Goal: Transaction & Acquisition: Purchase product/service

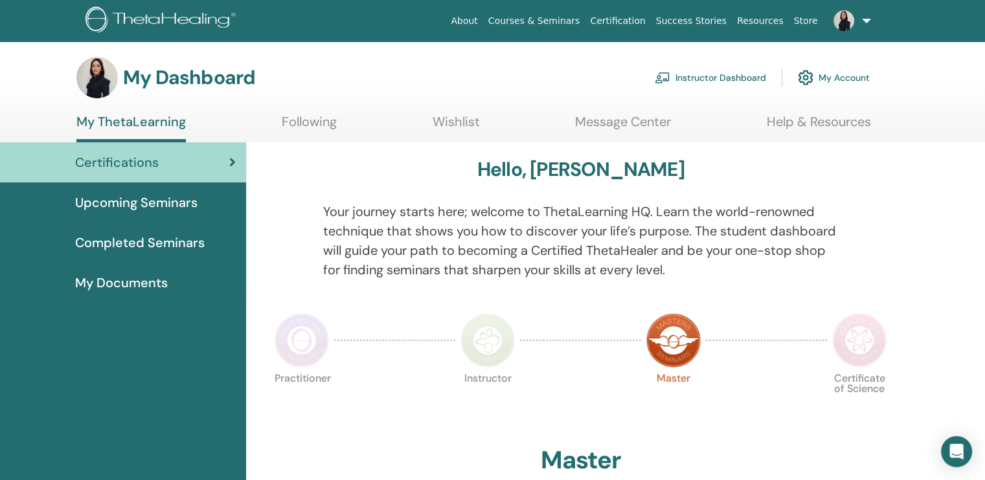
click at [709, 74] on link "Instructor Dashboard" at bounding box center [709, 77] width 111 height 28
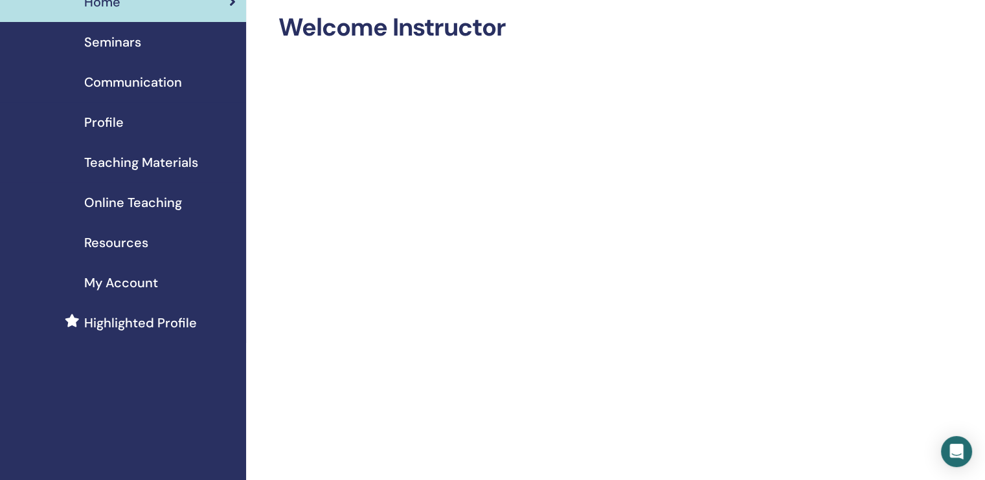
scroll to position [45, 0]
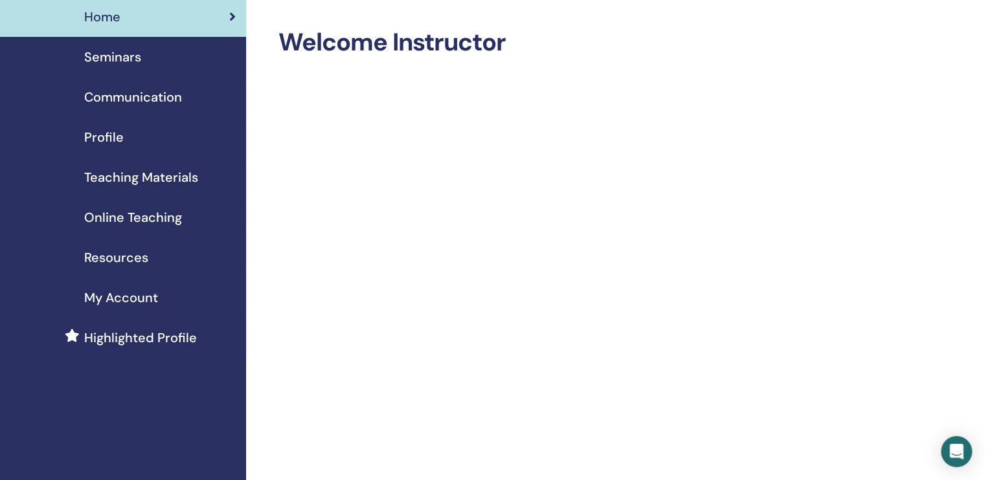
click at [141, 219] on span "Online Teaching" at bounding box center [133, 217] width 98 height 19
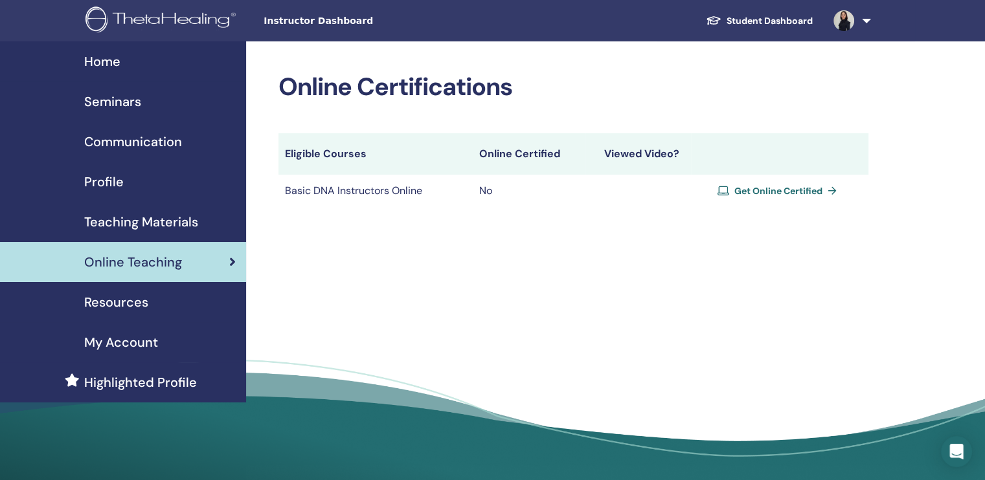
click at [744, 181] on link "Get Online Certified" at bounding box center [779, 190] width 124 height 19
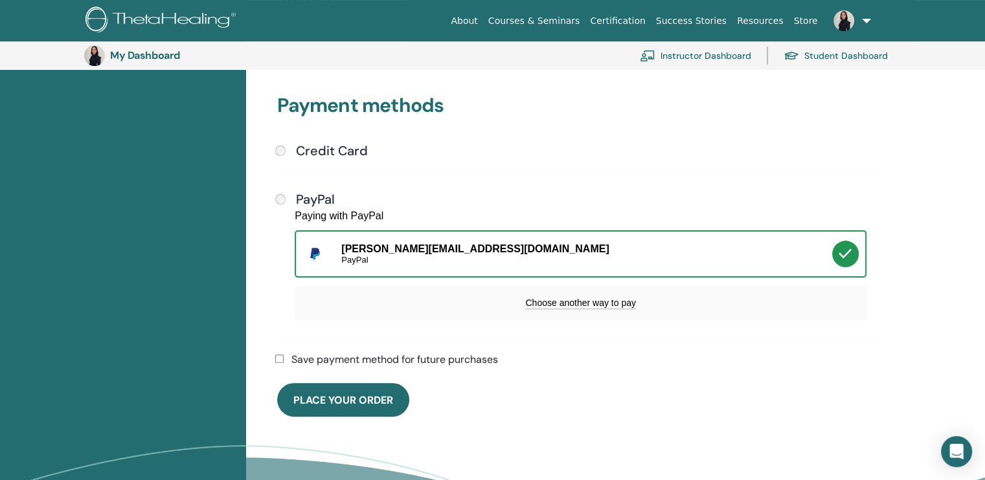
scroll to position [330, 0]
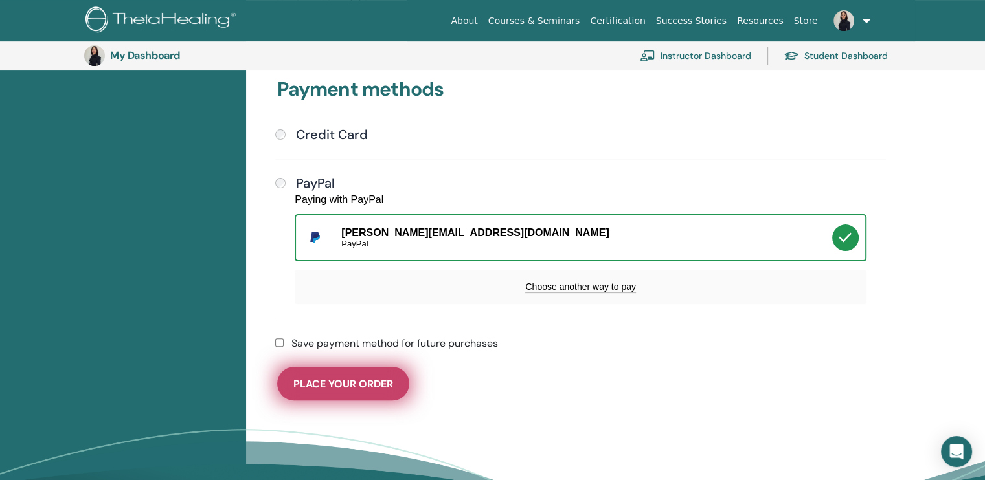
click at [308, 379] on span "Place Your Order" at bounding box center [343, 384] width 100 height 14
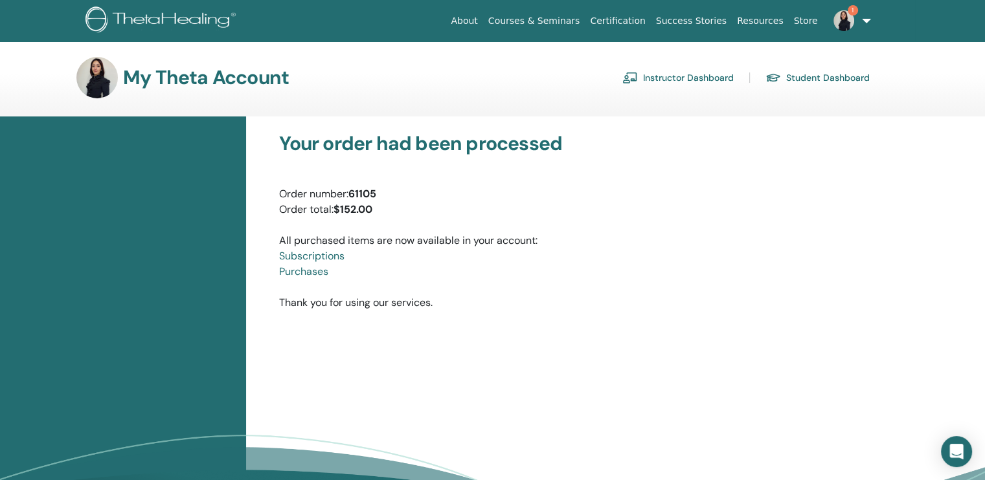
click at [311, 255] on link "Subscriptions" at bounding box center [311, 256] width 65 height 14
click at [315, 275] on link "Purchases" at bounding box center [303, 272] width 49 height 14
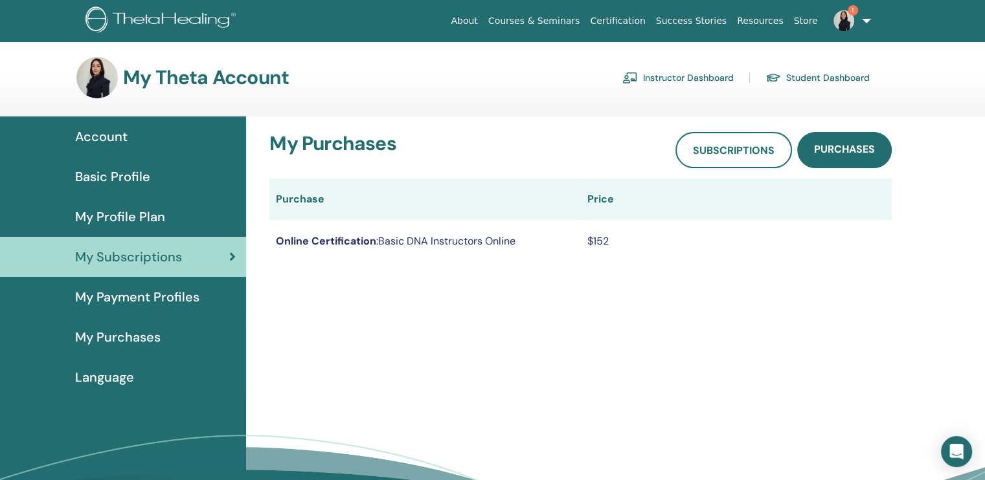
click at [502, 239] on td "Online Certification : Basic DNA Instructors Online" at bounding box center [424, 241] width 311 height 42
click at [236, 258] on link "My Subscriptions" at bounding box center [123, 257] width 246 height 40
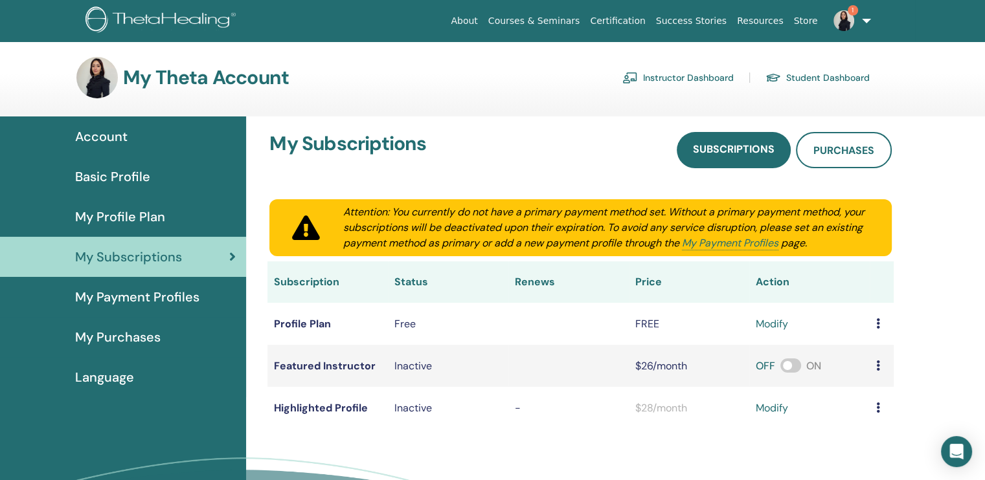
click at [192, 212] on div "My Profile Plan" at bounding box center [122, 216] width 225 height 19
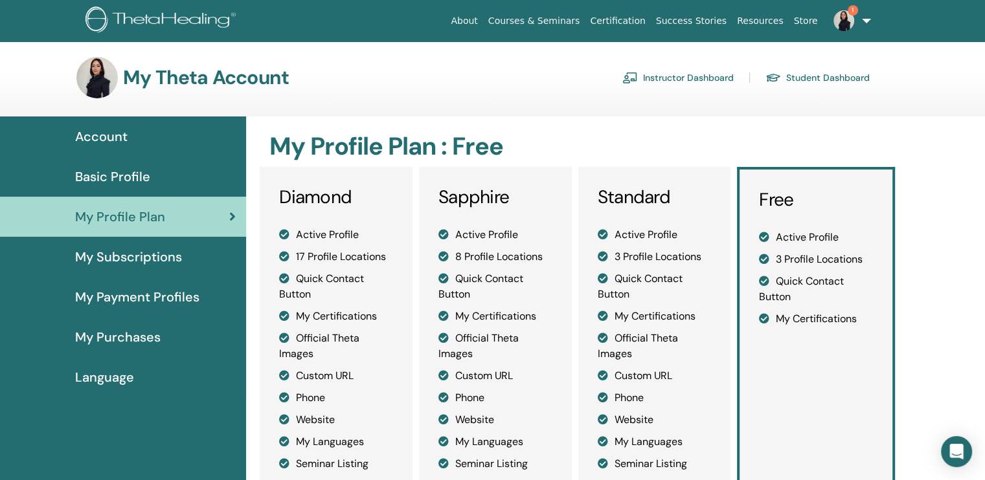
click at [151, 298] on span "My Payment Profiles" at bounding box center [137, 296] width 124 height 19
